Goal: Transaction & Acquisition: Purchase product/service

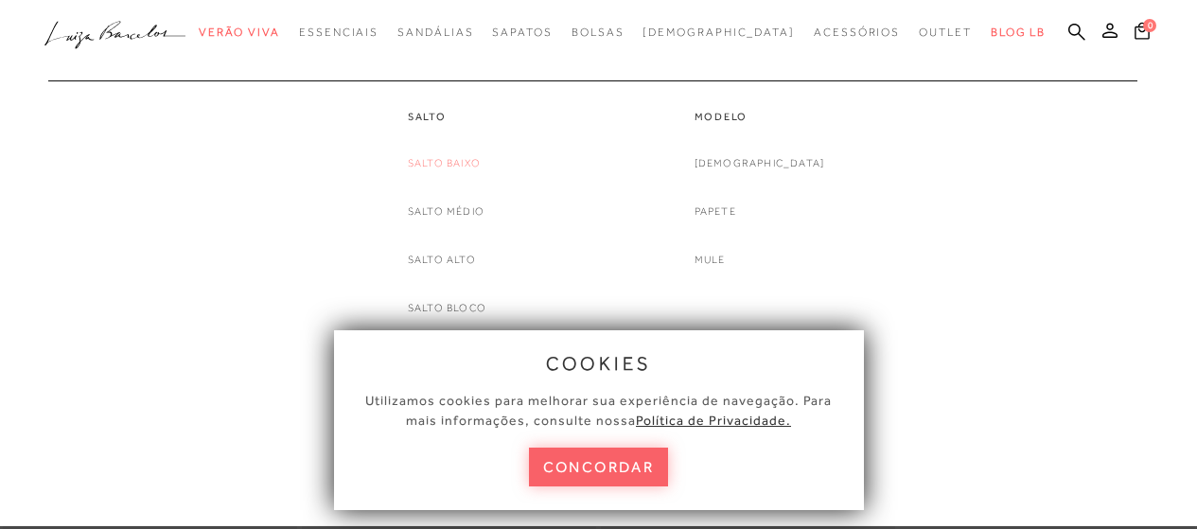
click at [456, 158] on link "Salto Baixo" at bounding box center [444, 163] width 73 height 20
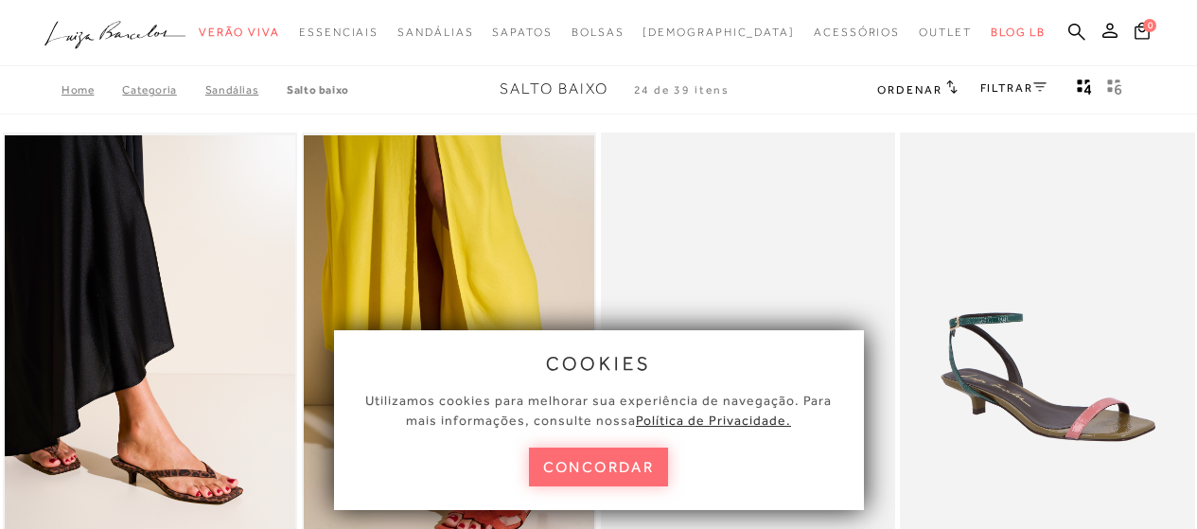
click at [573, 457] on button "concordar" at bounding box center [599, 467] width 140 height 39
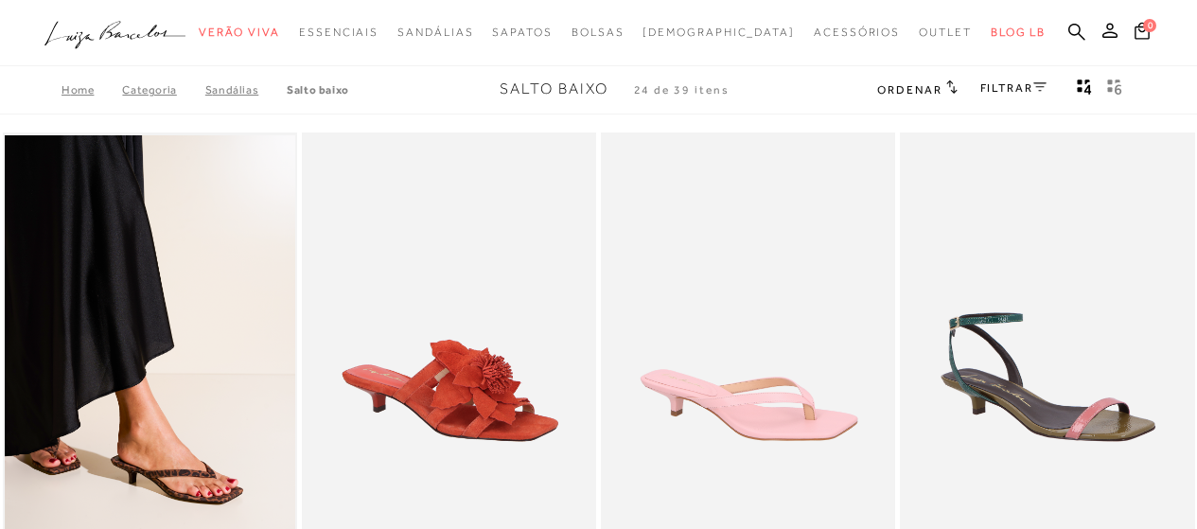
click at [589, 463] on img at bounding box center [450, 353] width 292 height 442
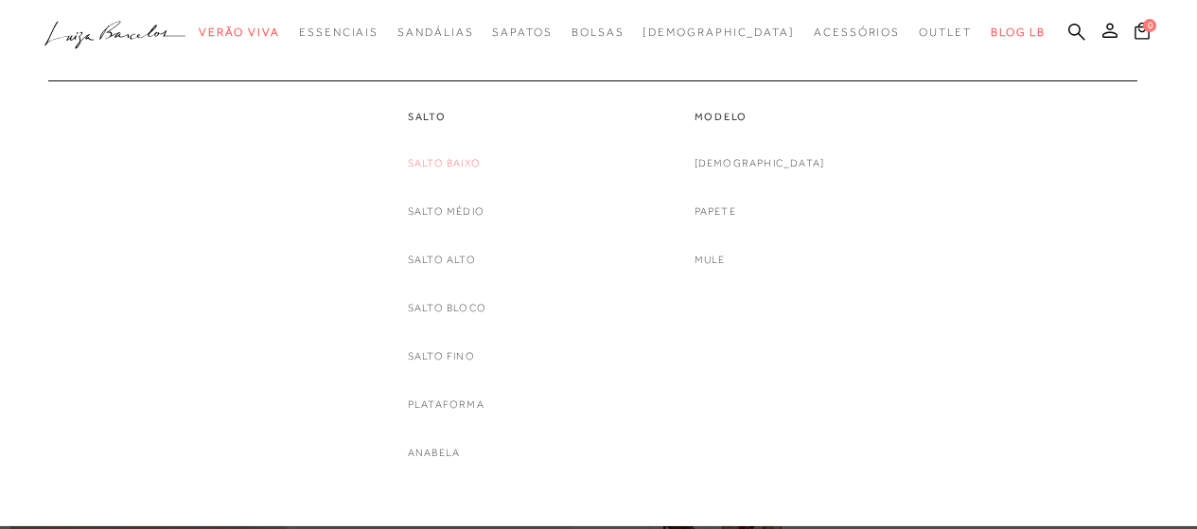
click at [429, 155] on link "Salto Baixo" at bounding box center [444, 163] width 73 height 20
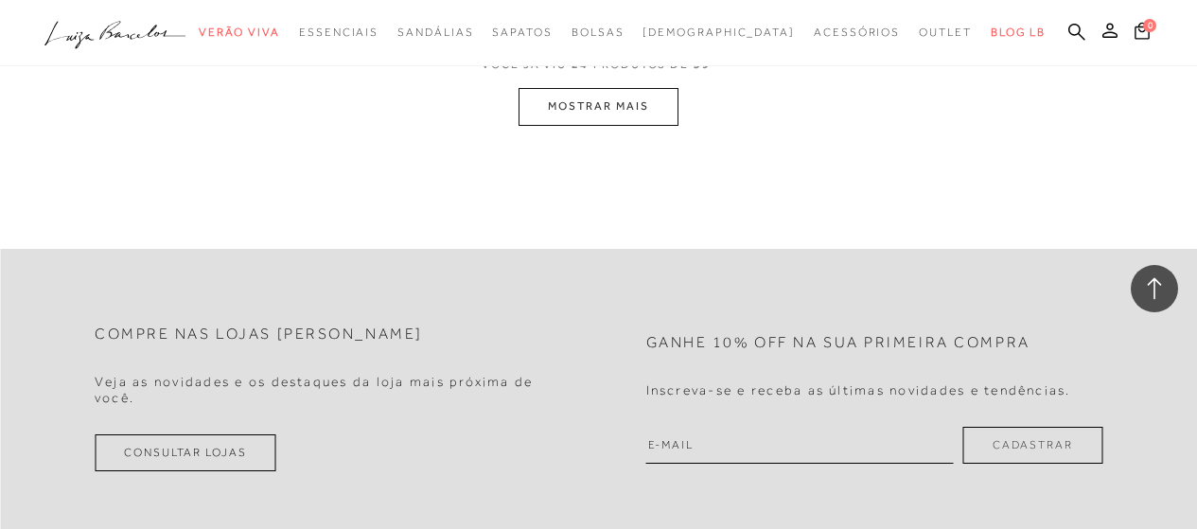
scroll to position [3608, 0]
click at [629, 110] on button "MOSTRAR MAIS" at bounding box center [598, 104] width 159 height 37
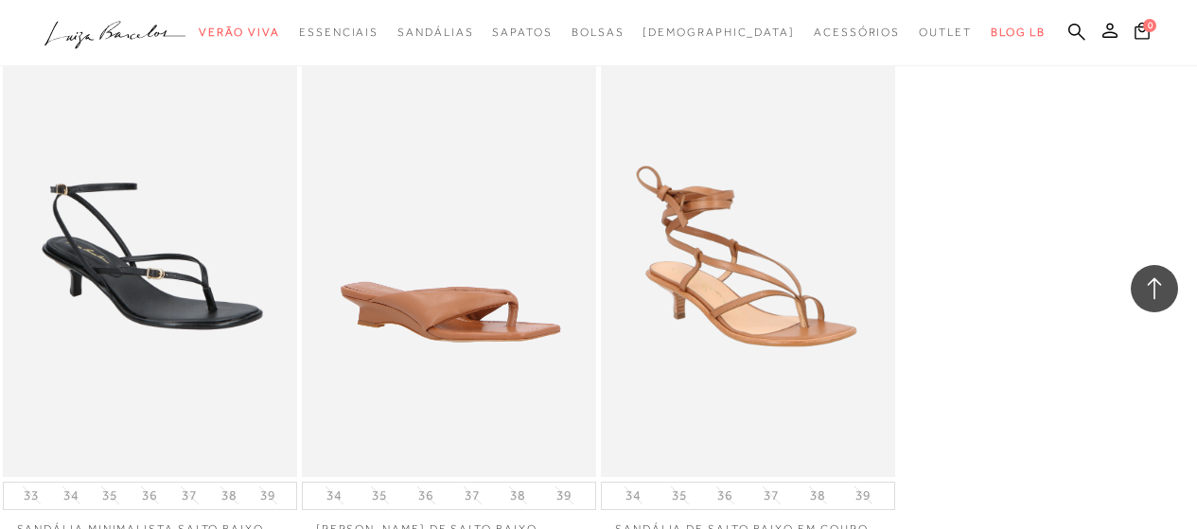
scroll to position [5501, 0]
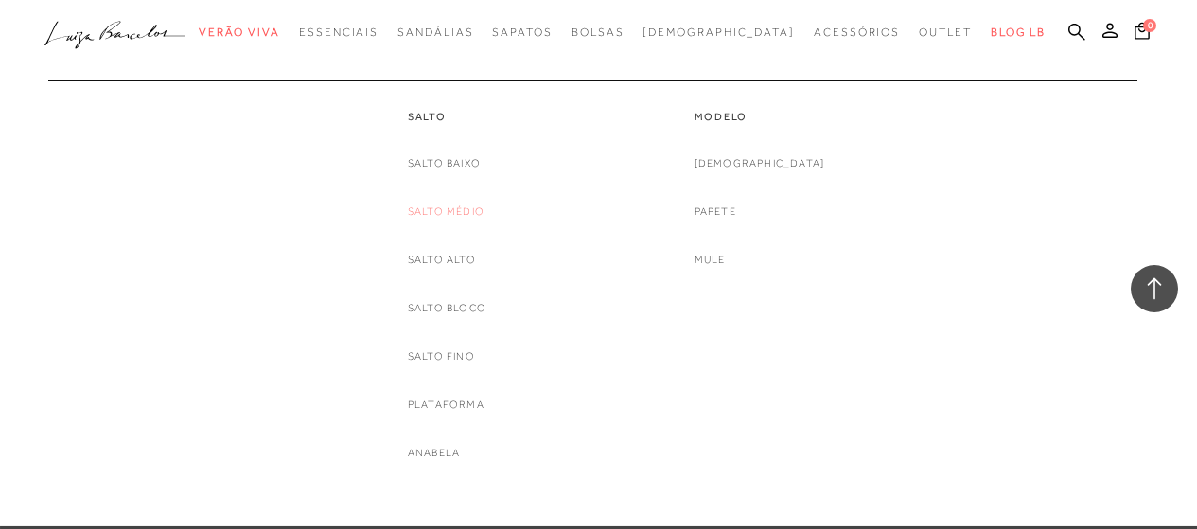
click at [446, 208] on link "Salto Médio" at bounding box center [446, 212] width 77 height 20
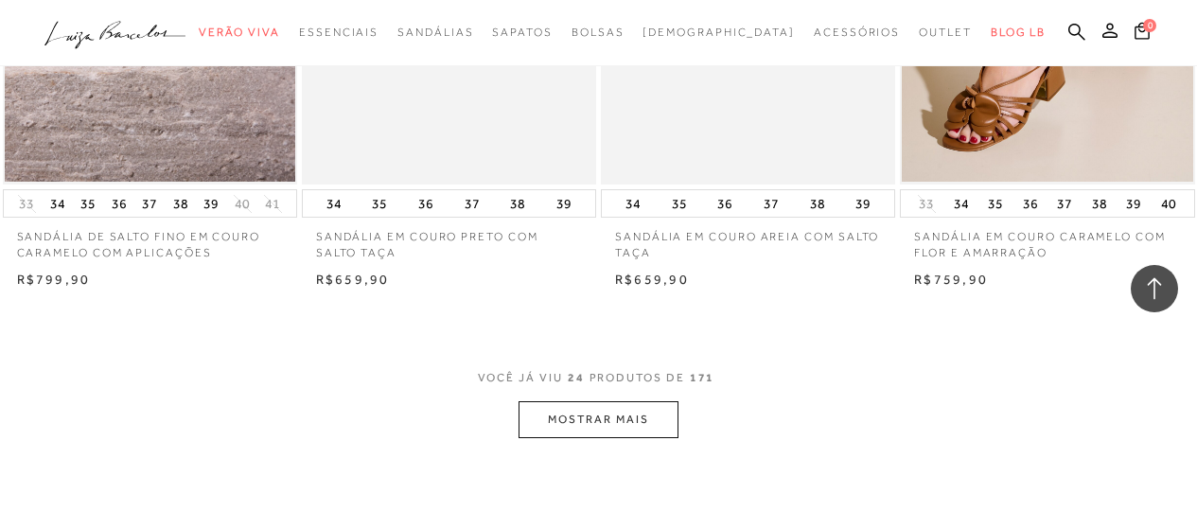
scroll to position [3312, 0]
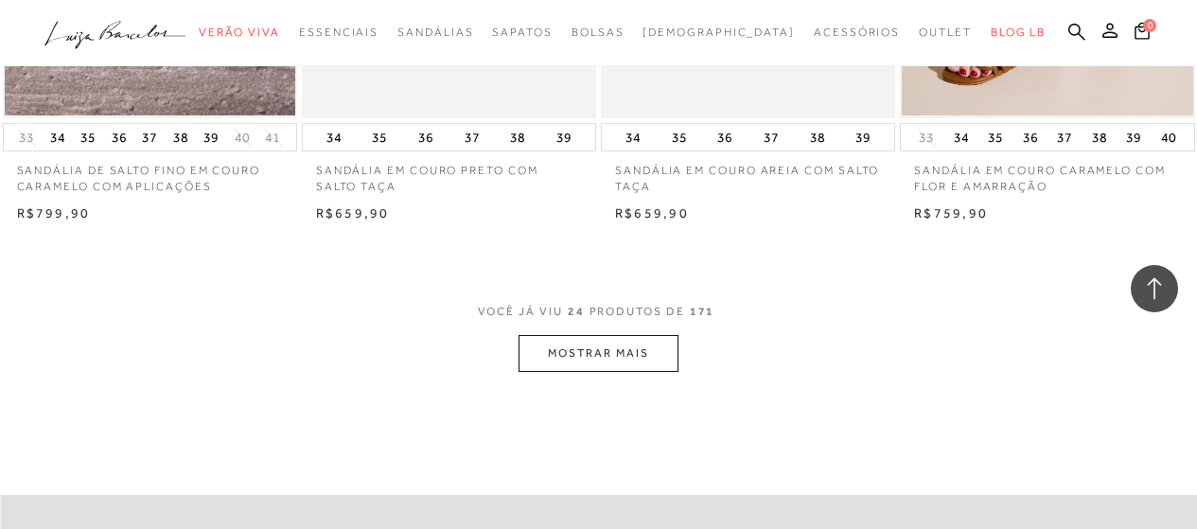
click at [590, 350] on button "MOSTRAR MAIS" at bounding box center [598, 353] width 159 height 37
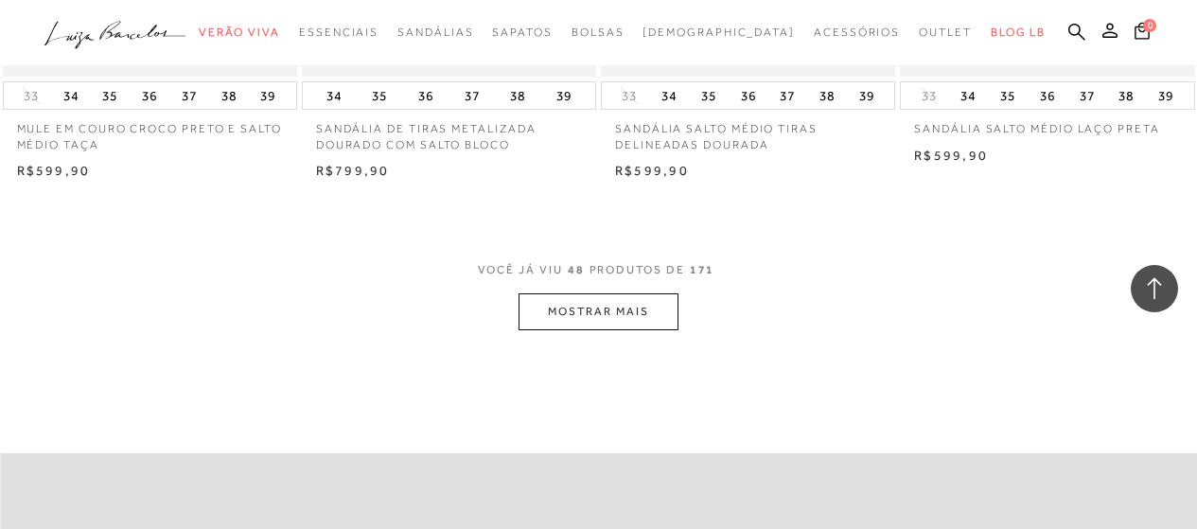
scroll to position [6814, 0]
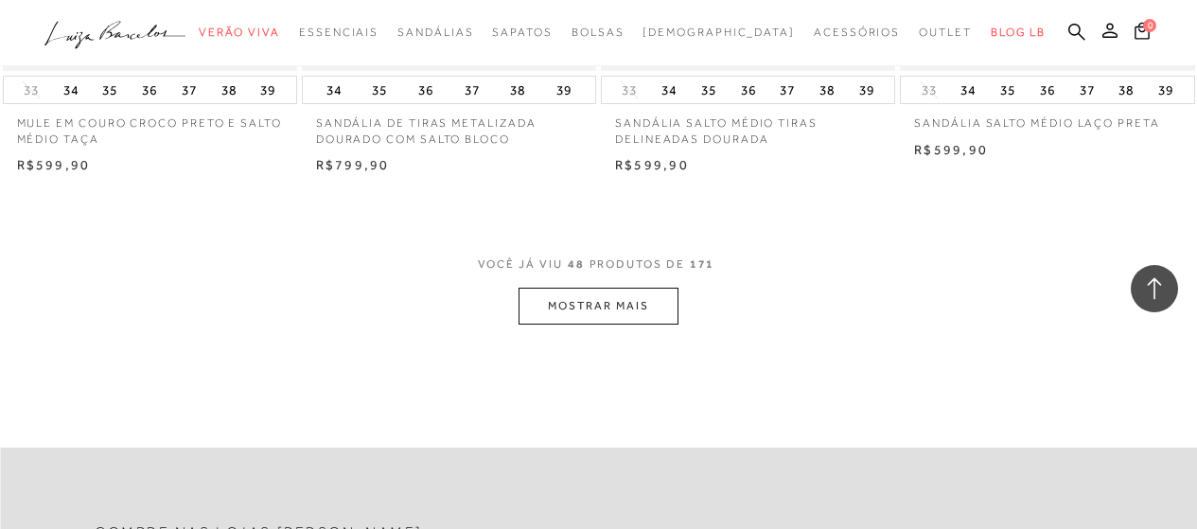
click at [555, 311] on button "MOSTRAR MAIS" at bounding box center [598, 306] width 159 height 37
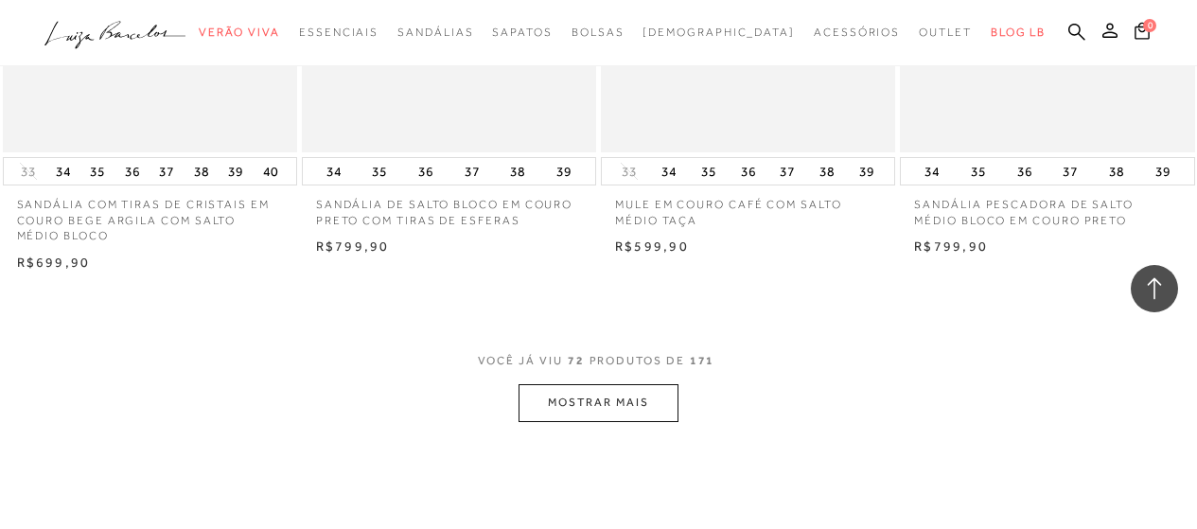
scroll to position [10410, 0]
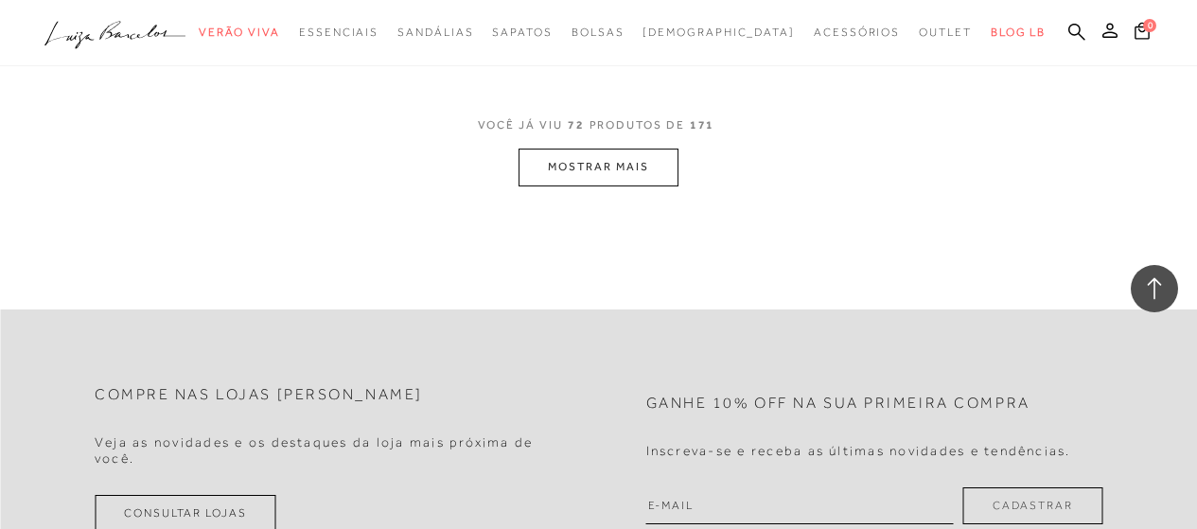
click at [591, 160] on button "MOSTRAR MAIS" at bounding box center [598, 167] width 159 height 37
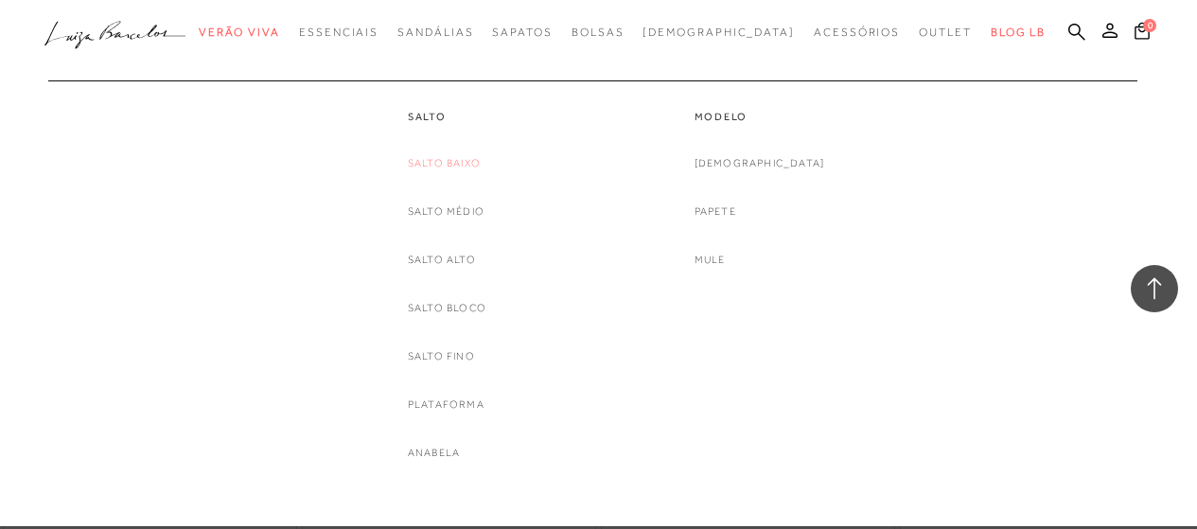
click at [463, 158] on link "Salto Baixo" at bounding box center [444, 163] width 73 height 20
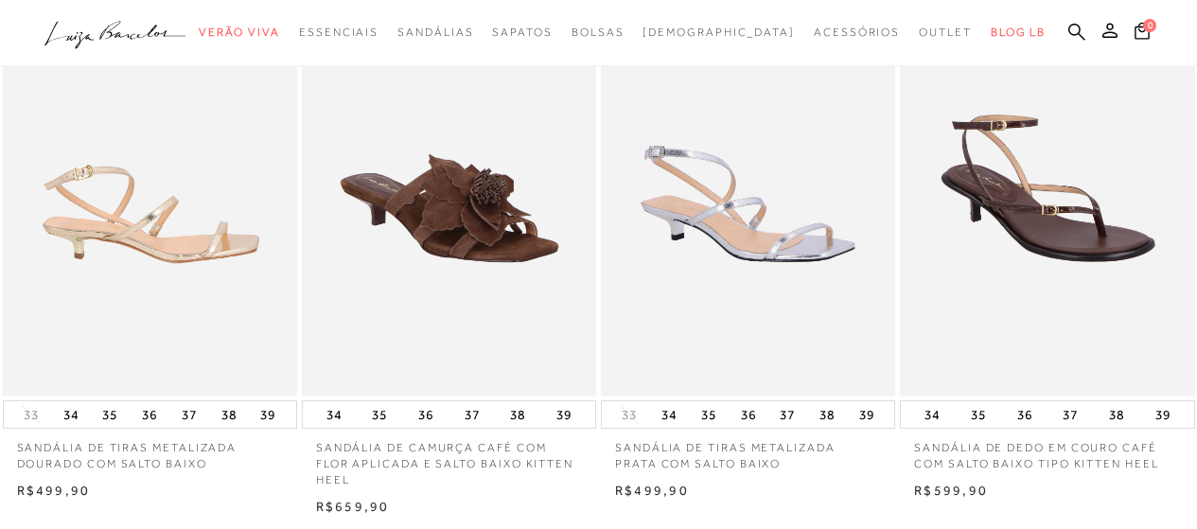
scroll to position [757, 0]
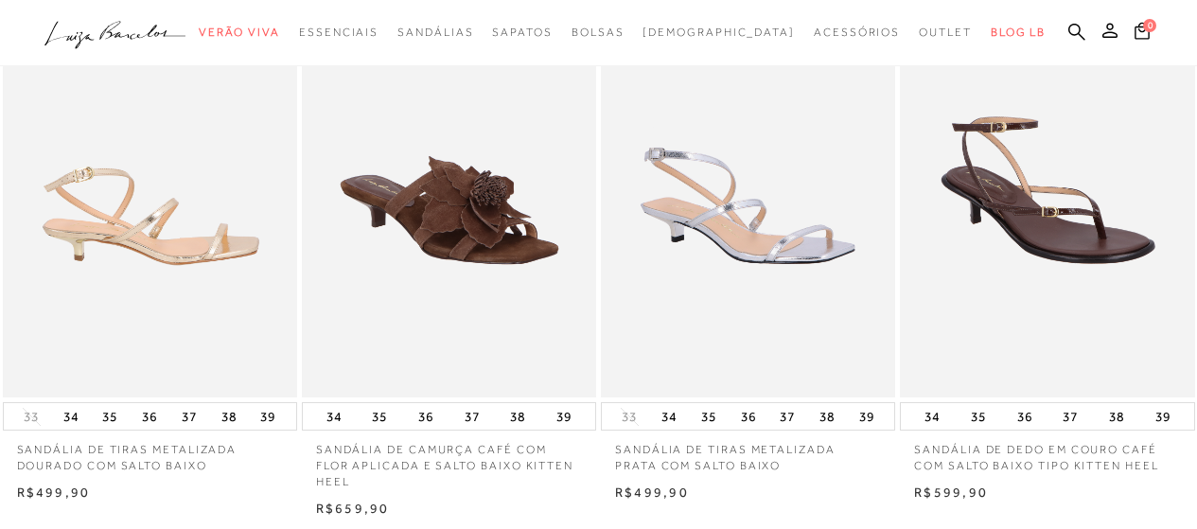
click at [171, 224] on img at bounding box center [151, 177] width 292 height 442
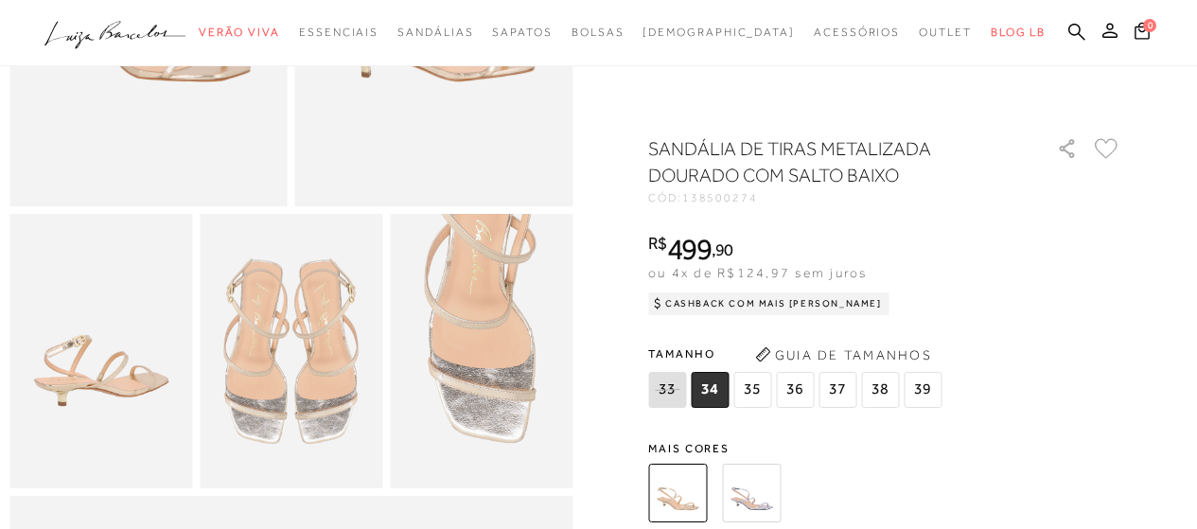
scroll to position [379, 0]
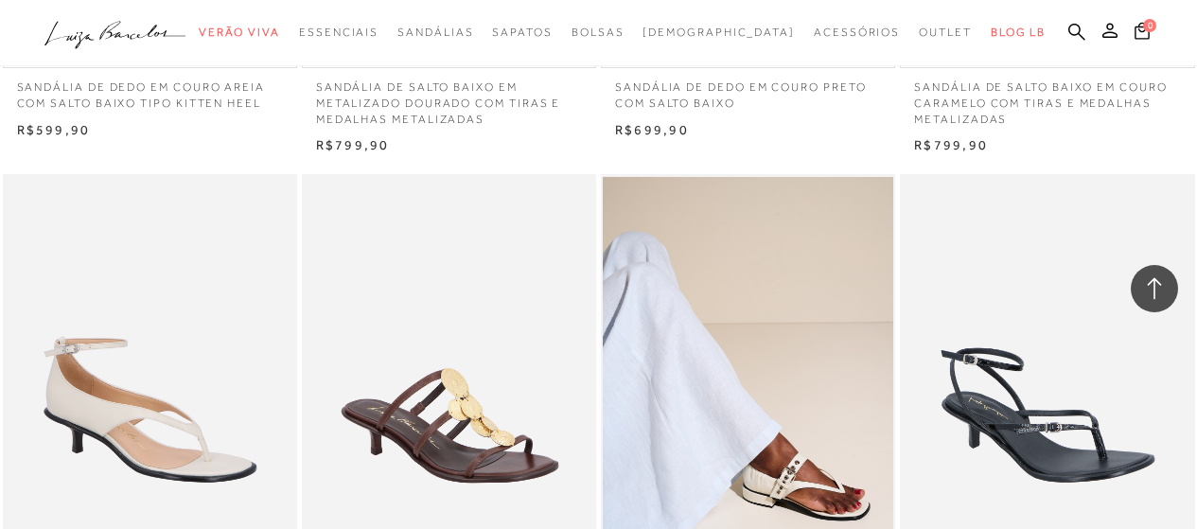
scroll to position [1873, 0]
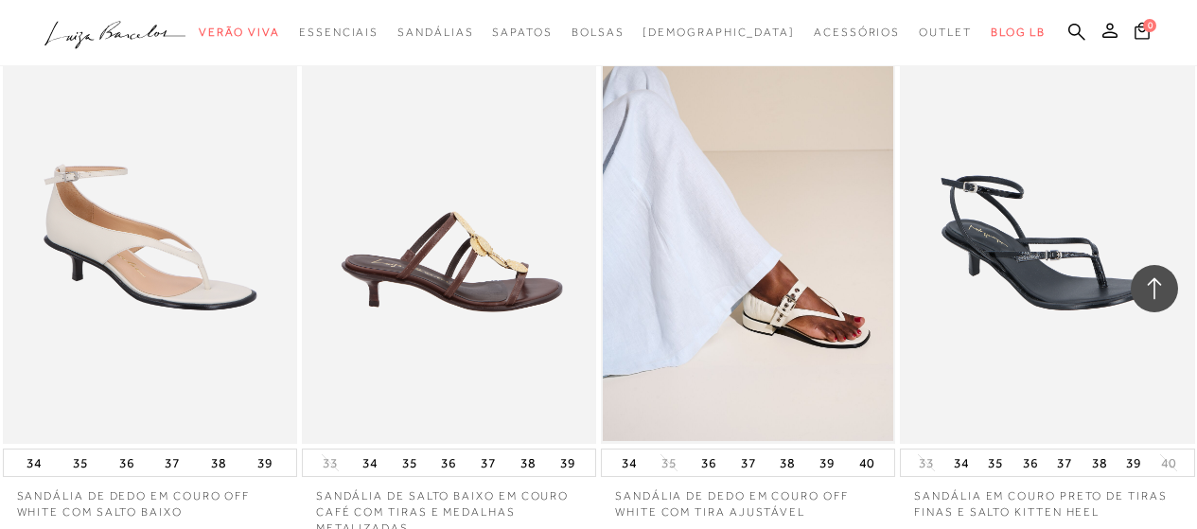
click at [499, 302] on img at bounding box center [450, 223] width 292 height 442
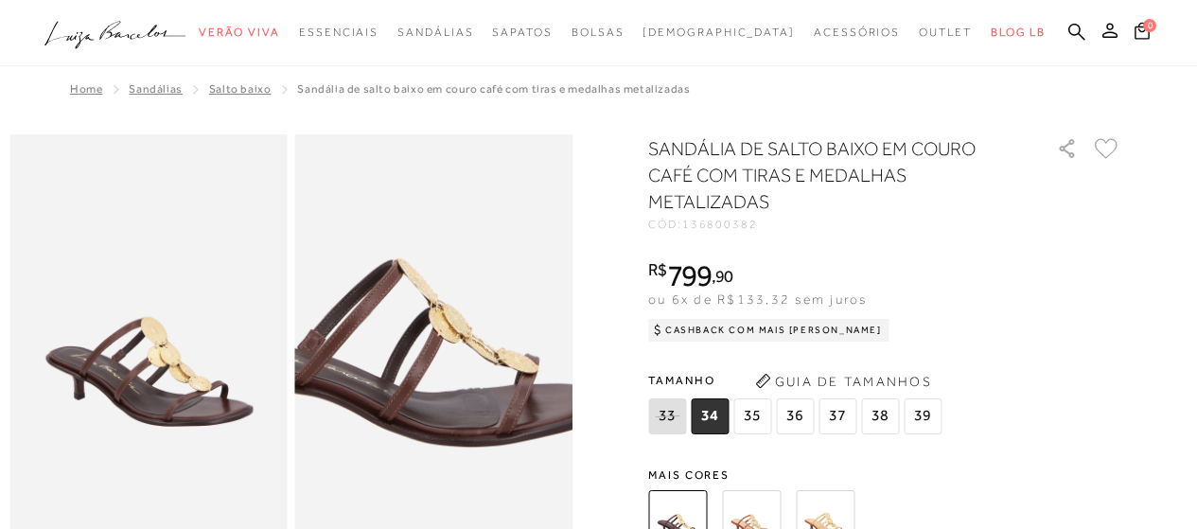
click at [482, 413] on img at bounding box center [391, 280] width 556 height 834
